Goal: Information Seeking & Learning: Find specific fact

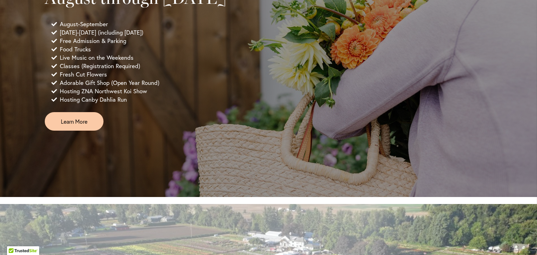
scroll to position [516, 0]
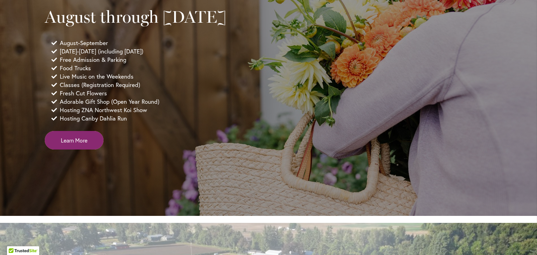
click at [68, 144] on span "Learn More" at bounding box center [74, 140] width 27 height 8
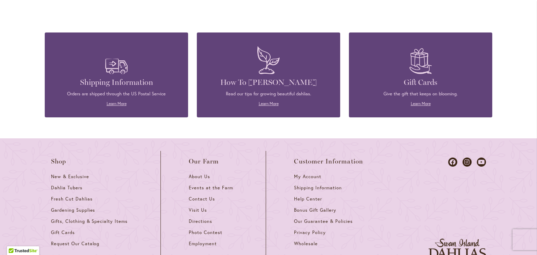
scroll to position [1940, 0]
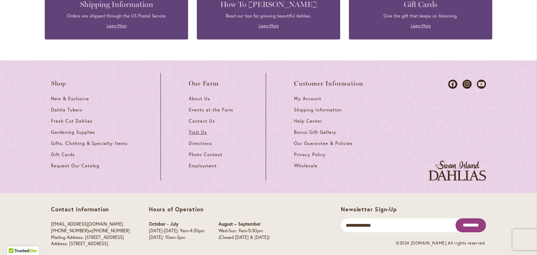
click at [196, 129] on link "Visit Us" at bounding box center [213, 134] width 49 height 11
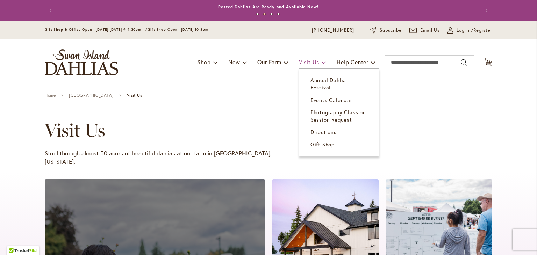
click at [299, 63] on span "Visit Us" at bounding box center [309, 61] width 20 height 7
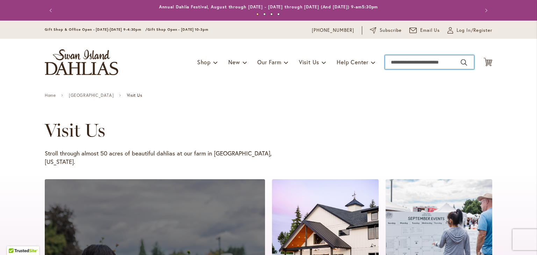
click at [397, 65] on input "Search" at bounding box center [429, 62] width 89 height 14
type input "****"
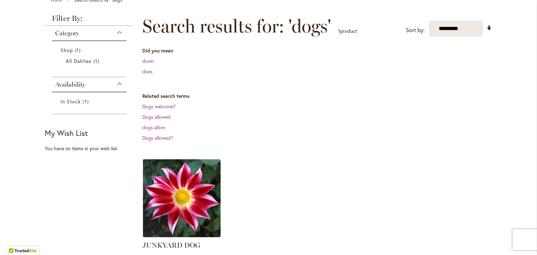
scroll to position [86, 0]
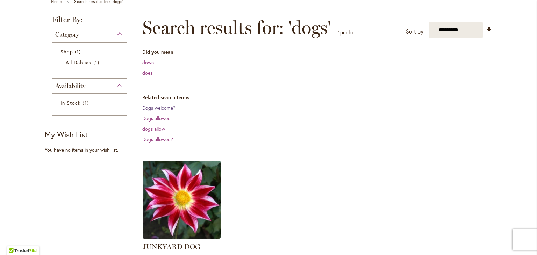
click at [150, 107] on link "Dogs welcome?" at bounding box center [158, 108] width 33 height 7
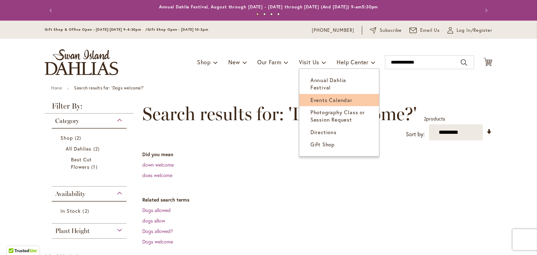
click at [316, 97] on span "Events Calendar" at bounding box center [332, 100] width 42 height 7
